Goal: Task Accomplishment & Management: Complete application form

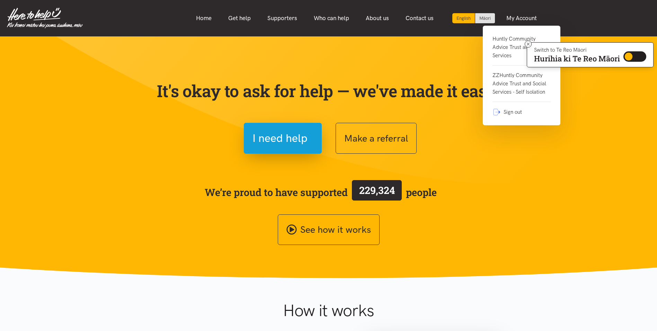
click at [513, 45] on link "Huntly Community Advice Trust and Social Services" at bounding box center [522, 50] width 58 height 31
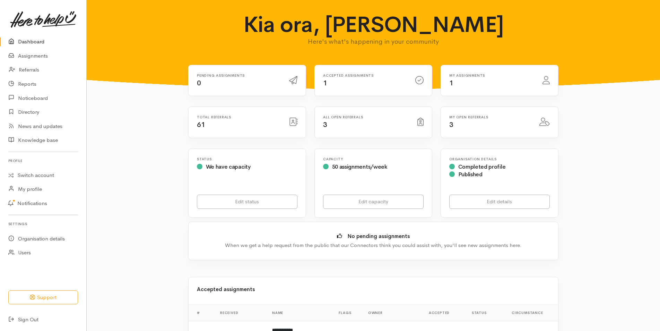
click at [216, 122] on div "Total referrals 61" at bounding box center [239, 122] width 92 height 14
click at [28, 71] on link "Referrals" at bounding box center [43, 70] width 86 height 14
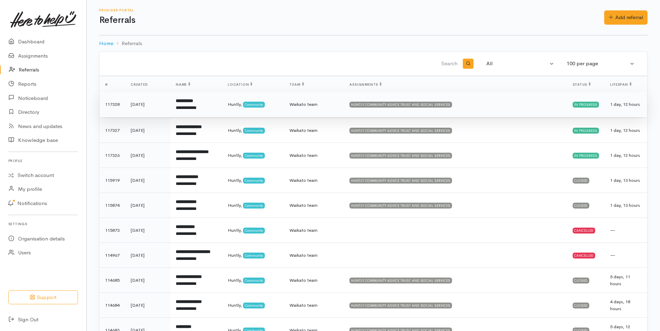
click at [184, 108] on div "**********" at bounding box center [196, 107] width 41 height 7
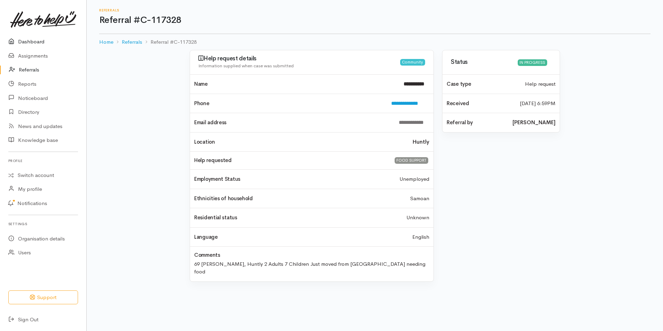
click at [35, 41] on link "Dashboard" at bounding box center [43, 42] width 86 height 14
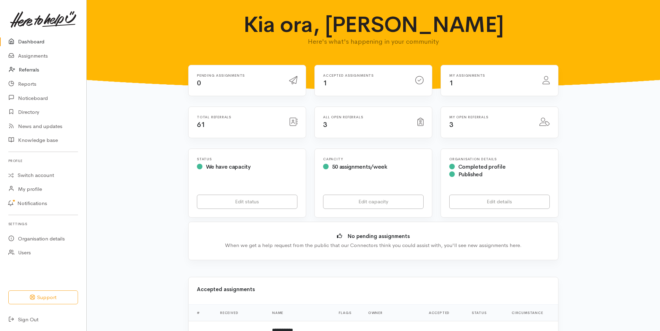
click at [28, 71] on link "Referrals" at bounding box center [43, 70] width 86 height 14
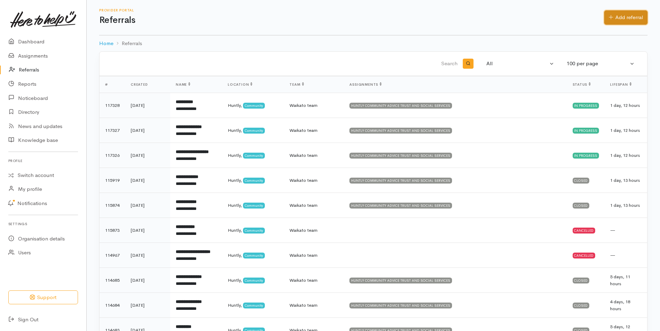
click at [623, 16] on link "Add referral" at bounding box center [625, 17] width 43 height 14
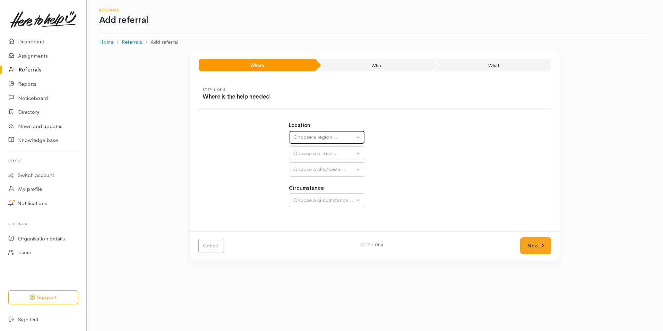
click at [358, 137] on button "Choose a region..." at bounding box center [327, 137] width 76 height 14
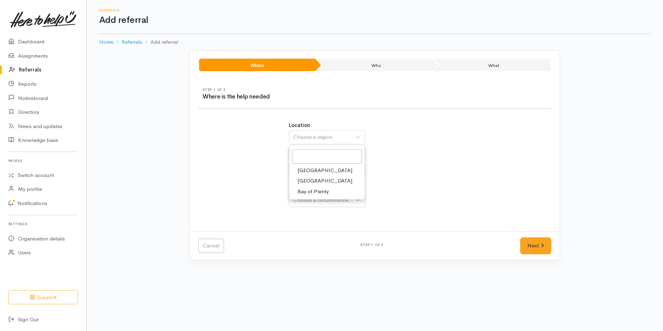
click at [304, 183] on span "Waikato" at bounding box center [324, 181] width 55 height 8
select select "3"
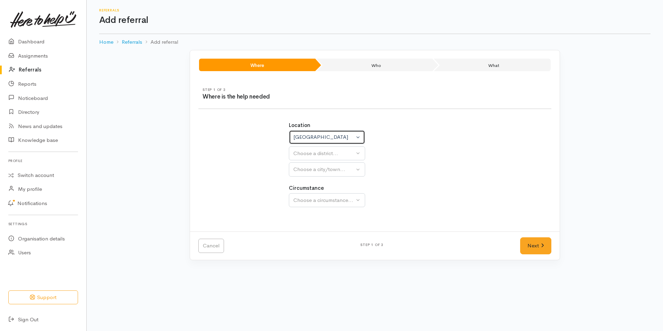
select select
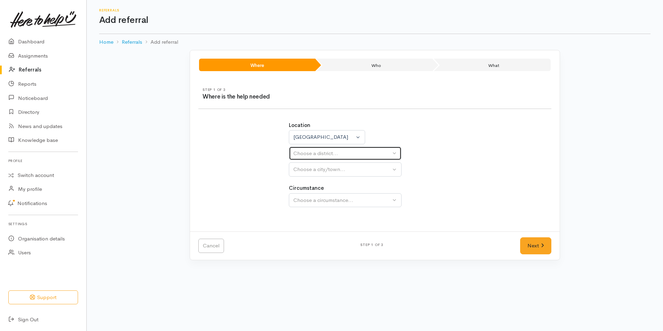
click at [396, 151] on button "Choose a district..." at bounding box center [345, 153] width 113 height 14
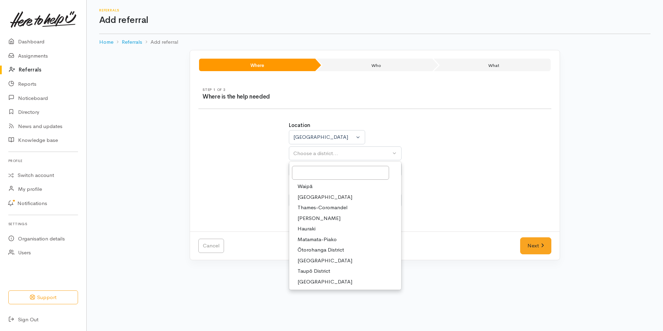
click at [305, 197] on span "Waikato District" at bounding box center [324, 197] width 55 height 8
select select "2"
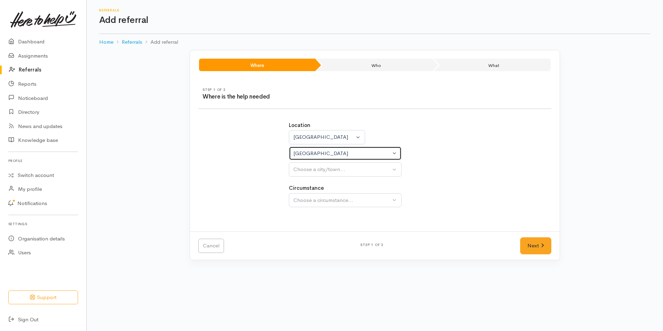
select select
click at [393, 170] on button "Choose a city/town..." at bounding box center [345, 169] width 113 height 14
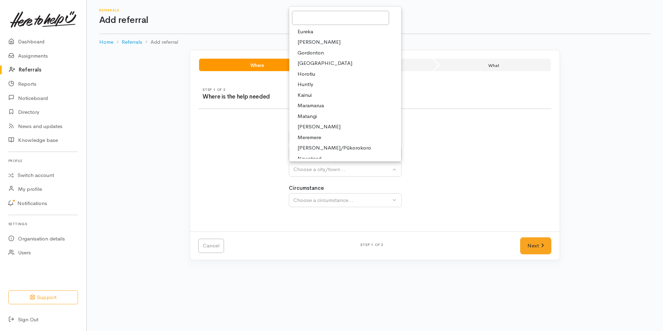
click at [307, 83] on span "Huntly" at bounding box center [305, 84] width 16 height 8
select select "110"
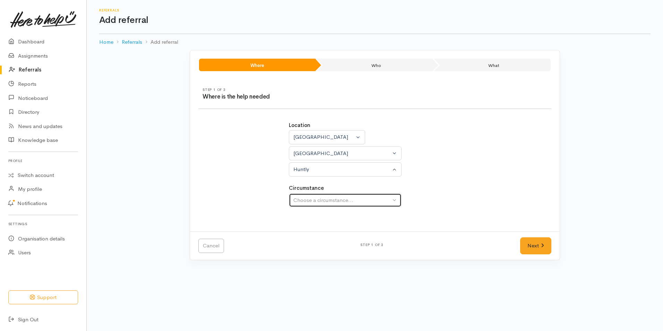
click at [392, 201] on button "Choose a circumstance..." at bounding box center [345, 200] width 113 height 14
click at [313, 233] on span "Community" at bounding box center [310, 233] width 26 height 8
select select "2"
click at [539, 246] on link "Next" at bounding box center [535, 245] width 31 height 17
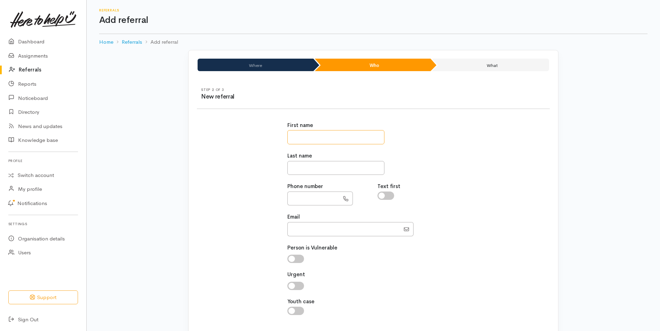
click at [292, 138] on input "text" at bounding box center [335, 137] width 97 height 14
click at [292, 135] on input "text" at bounding box center [335, 137] width 97 height 14
type input "*****"
click at [290, 170] on input "text" at bounding box center [335, 168] width 97 height 14
type input "****"
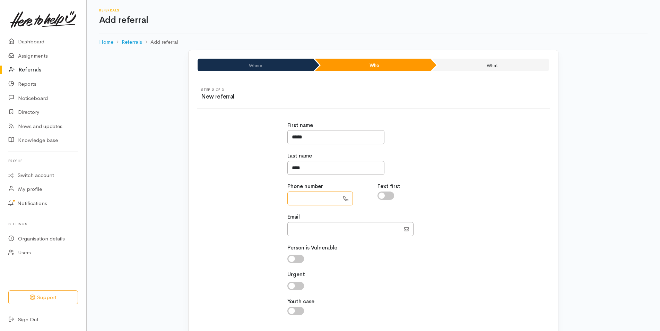
click at [292, 196] on input "text" at bounding box center [313, 198] width 52 height 14
click at [291, 202] on input "text" at bounding box center [313, 198] width 52 height 14
paste input "**********"
type input "**********"
click at [292, 229] on input "Email" at bounding box center [343, 229] width 113 height 14
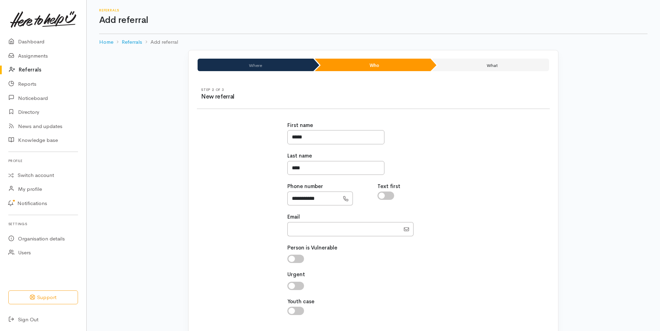
click at [477, 272] on div "**********" at bounding box center [373, 222] width 361 height 218
click at [297, 284] on input "checkbox" at bounding box center [295, 285] width 17 height 8
checkbox input "true"
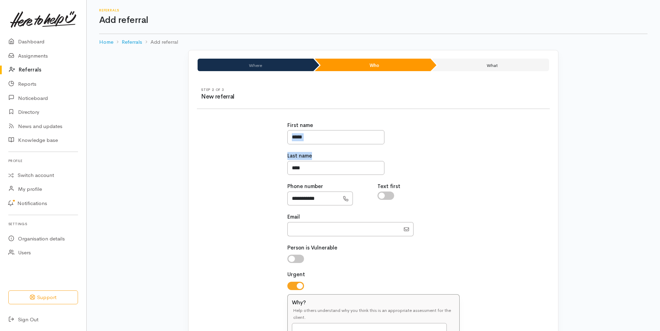
drag, startPoint x: 659, startPoint y: 139, endPoint x: 664, endPoint y: 164, distance: 25.6
click at [660, 164] on html "Support Your 'Here to help u' liaison Your contact within the 'Here to help u' …" at bounding box center [330, 165] width 660 height 331
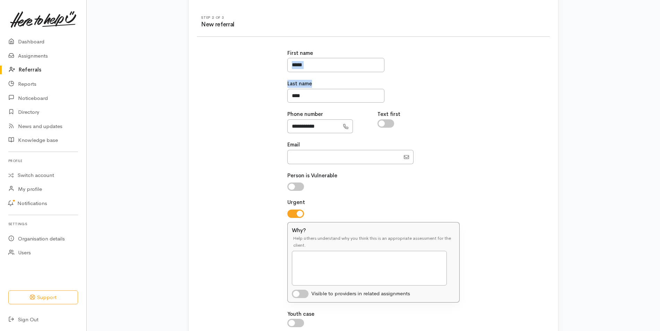
scroll to position [87, 0]
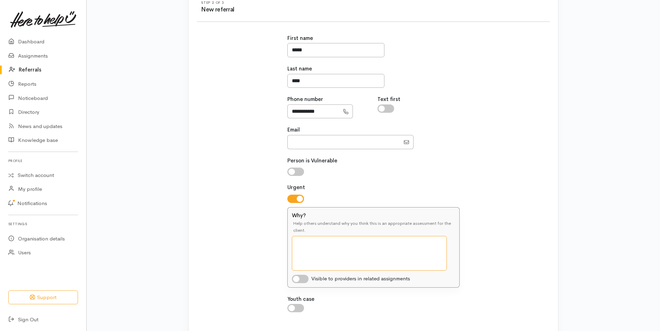
click at [304, 248] on textarea "Why?" at bounding box center [369, 253] width 155 height 35
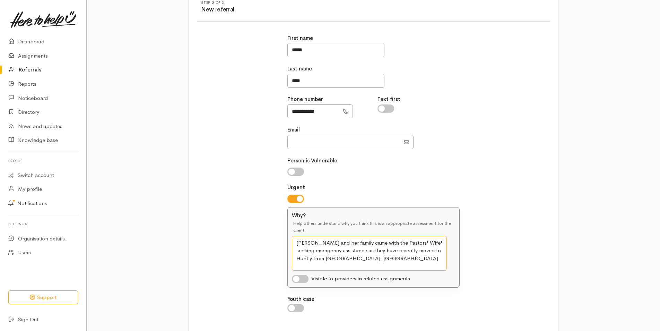
drag, startPoint x: 332, startPoint y: 259, endPoint x: 363, endPoint y: 262, distance: 31.0
click at [363, 262] on textarea "Bella and her family came with the Pastors' Wife" seeking emergency assistance …" at bounding box center [369, 253] width 155 height 35
click at [410, 242] on textarea "Bella and her family came with the Pastors' Wife" seeking emergency assistance …" at bounding box center [369, 253] width 155 height 35
click at [413, 242] on textarea "Bella and her family came with the Pastors' Wife" seeking emergency assistance …" at bounding box center [369, 253] width 155 height 35
click at [411, 242] on textarea "Bella and her family came with the Pastors' Wife" seeking emergency assistance …" at bounding box center [369, 253] width 155 height 35
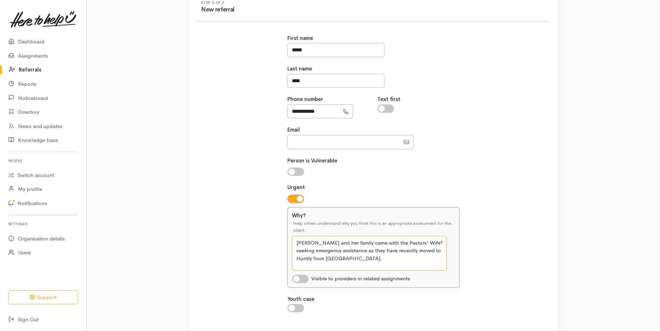
paste textarea "Varrentina"
click at [401, 263] on textarea "Bella and her family came with the Pastors' Wife Varrentina " seeking emergency…" at bounding box center [369, 253] width 155 height 35
type textarea "Bella and her family came with the Pastors' Wife Varrentina " seeking emergency…"
click at [298, 278] on input "checkbox" at bounding box center [300, 278] width 17 height 8
checkbox input "true"
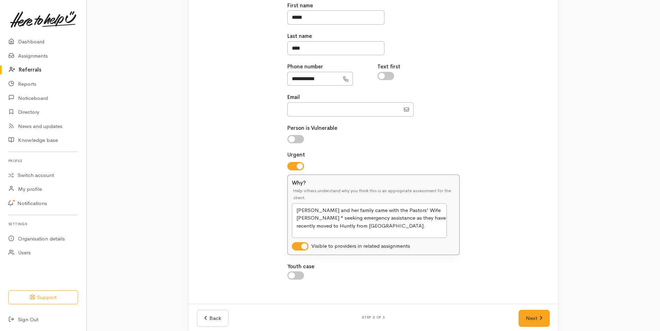
scroll to position [130, 0]
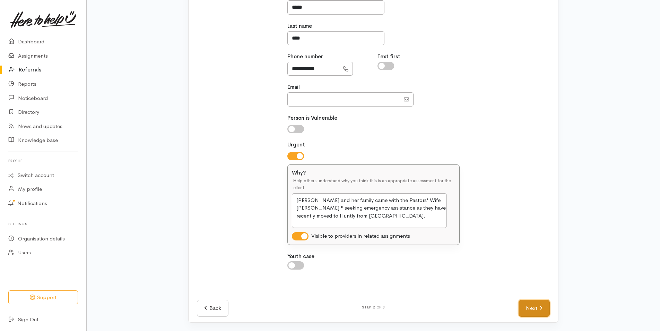
click at [530, 306] on link "Next" at bounding box center [533, 307] width 31 height 17
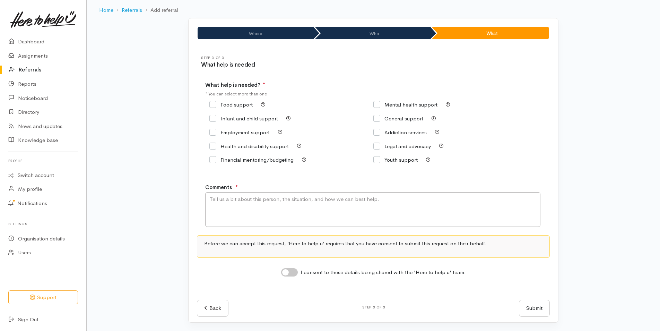
scroll to position [32, 0]
click at [214, 104] on input "Food support" at bounding box center [230, 104] width 43 height 5
checkbox input "true"
click at [211, 199] on textarea "Comments" at bounding box center [372, 209] width 335 height 35
click at [232, 199] on textarea "3 Adults, 7 children, No Pets, 71 James Henry Cresant, 02041605979" at bounding box center [372, 209] width 335 height 35
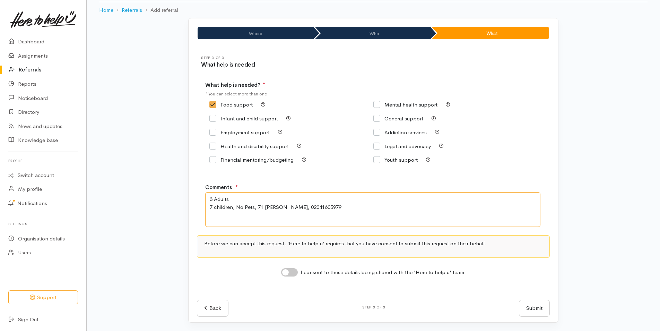
click at [235, 208] on textarea "3 Adults 7 children, No Pets, 71 James Henry Cresant, 02041605979" at bounding box center [372, 209] width 335 height 35
click at [230, 214] on textarea "3 Adults 7 children No Pets, 71 James Henry Cresant, 02041605979" at bounding box center [372, 209] width 335 height 35
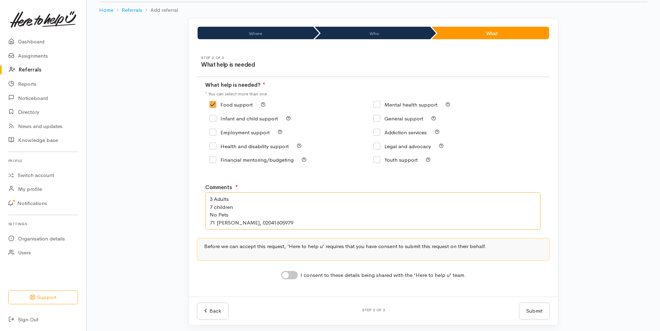
click at [269, 224] on textarea "3 Adults 7 children No Pets 71 James Henry Cresant, 02041605979" at bounding box center [372, 210] width 335 height 37
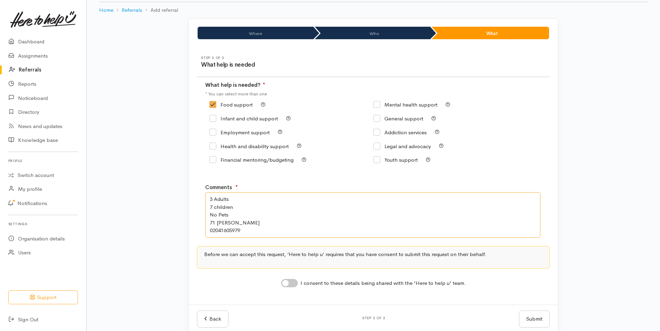
click at [242, 230] on textarea "3 Adults 7 children No Pets 71 James Henry Cresant 02041605979" at bounding box center [372, 214] width 335 height 45
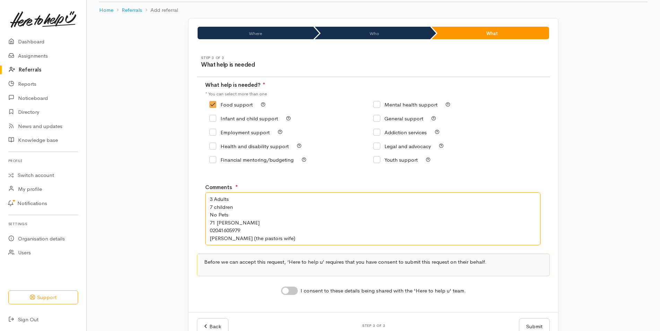
click at [261, 238] on textarea "3 Adults 7 children No Pets 71 James Henry Cresant 02041605979 Varrentina Leaup…" at bounding box center [372, 218] width 335 height 53
click at [347, 239] on textarea "3 Adults 7 children No Pets 71 James Henry Cresant 02041605979 Varrentina Leaup…" at bounding box center [372, 218] width 335 height 53
click at [362, 234] on textarea "3 Adults 7 children No Pets 71 James Henry Cresant 02041605979 Varrentina Leaup…" at bounding box center [372, 218] width 335 height 53
click at [358, 236] on textarea "3 Adults 7 children No Pets 71 James Henry Cresant 02041605979 Varrentina Leaup…" at bounding box center [372, 218] width 335 height 53
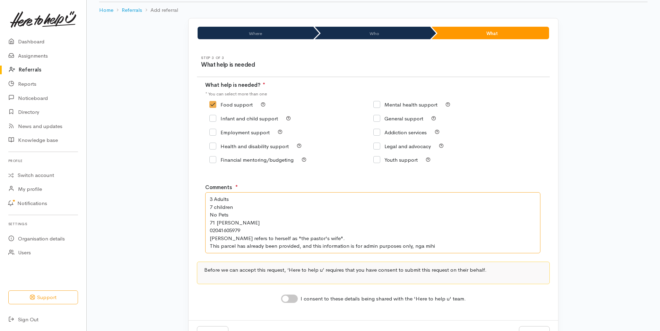
type textarea "3 Adults 7 children No Pets 71 James Henry Cresant 02041605979 Varrentina Leaup…"
click at [294, 297] on input "I consent to these details being shared with the 'Here to help u' team." at bounding box center [289, 298] width 17 height 8
checkbox input "true"
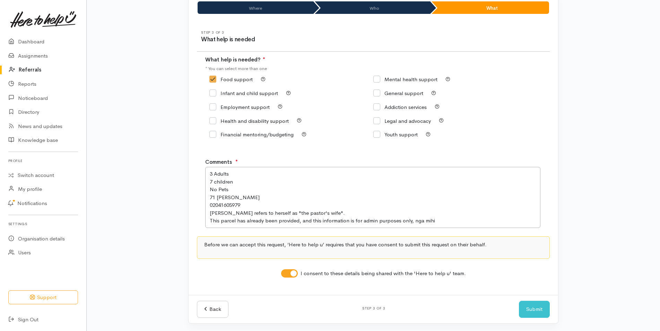
scroll to position [58, 0]
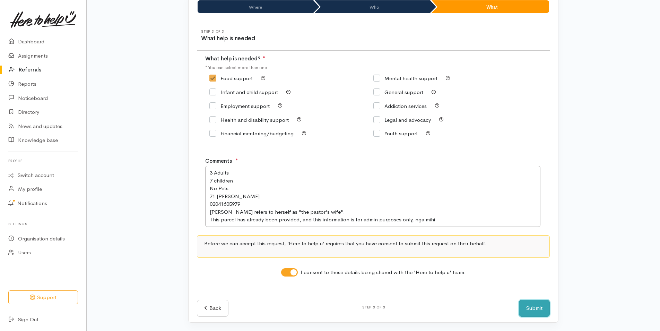
click at [533, 308] on button "Submit" at bounding box center [534, 307] width 31 height 17
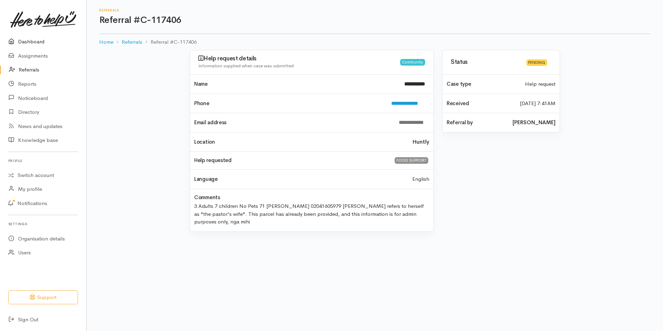
click at [26, 44] on link "Dashboard" at bounding box center [43, 42] width 86 height 14
